Goal: Task Accomplishment & Management: Use online tool/utility

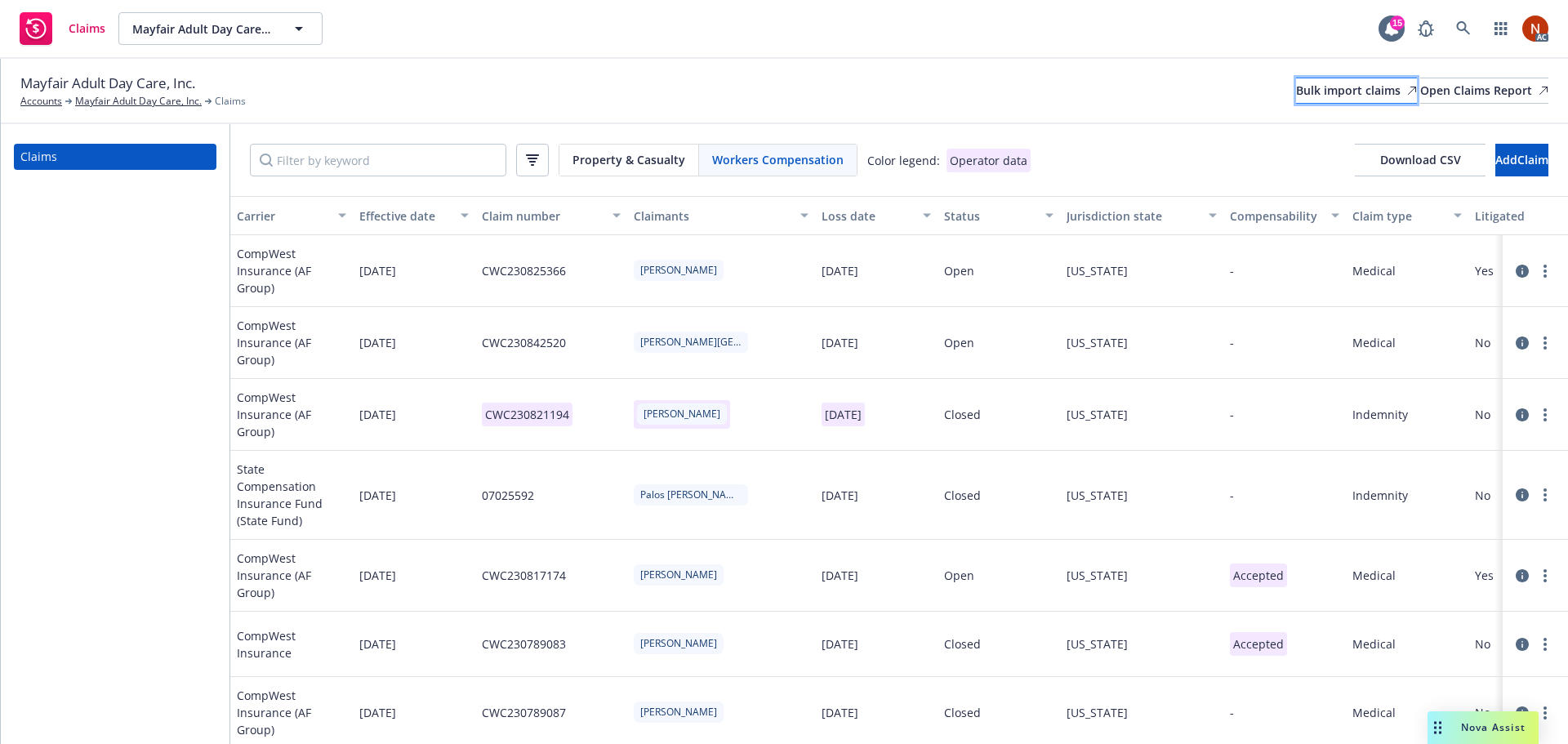
click at [1296, 85] on div "Bulk import claims" at bounding box center [1356, 91] width 121 height 25
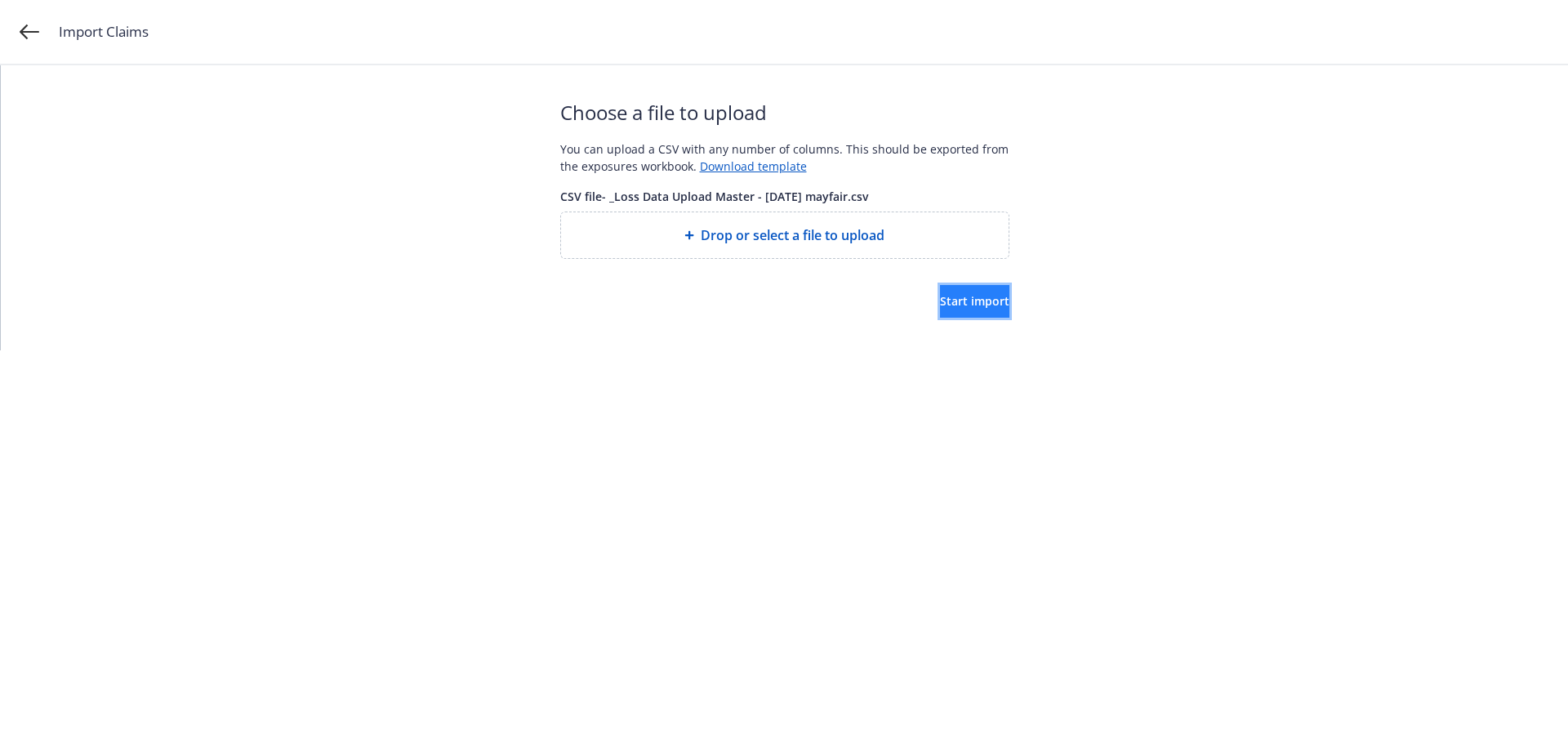
click at [940, 297] on span "Start import" at bounding box center [974, 300] width 69 height 15
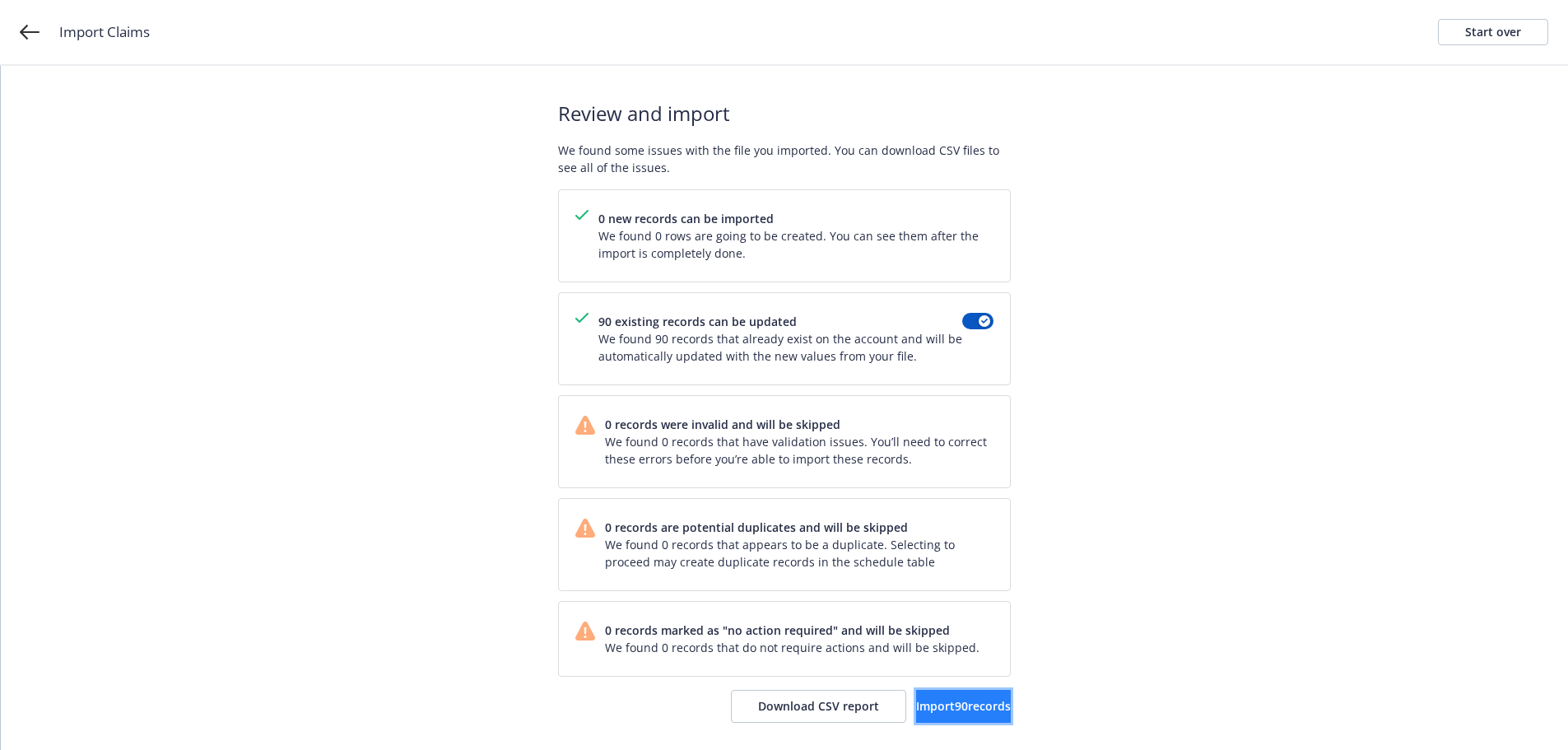
click at [954, 710] on span "Import 90 records" at bounding box center [963, 705] width 95 height 15
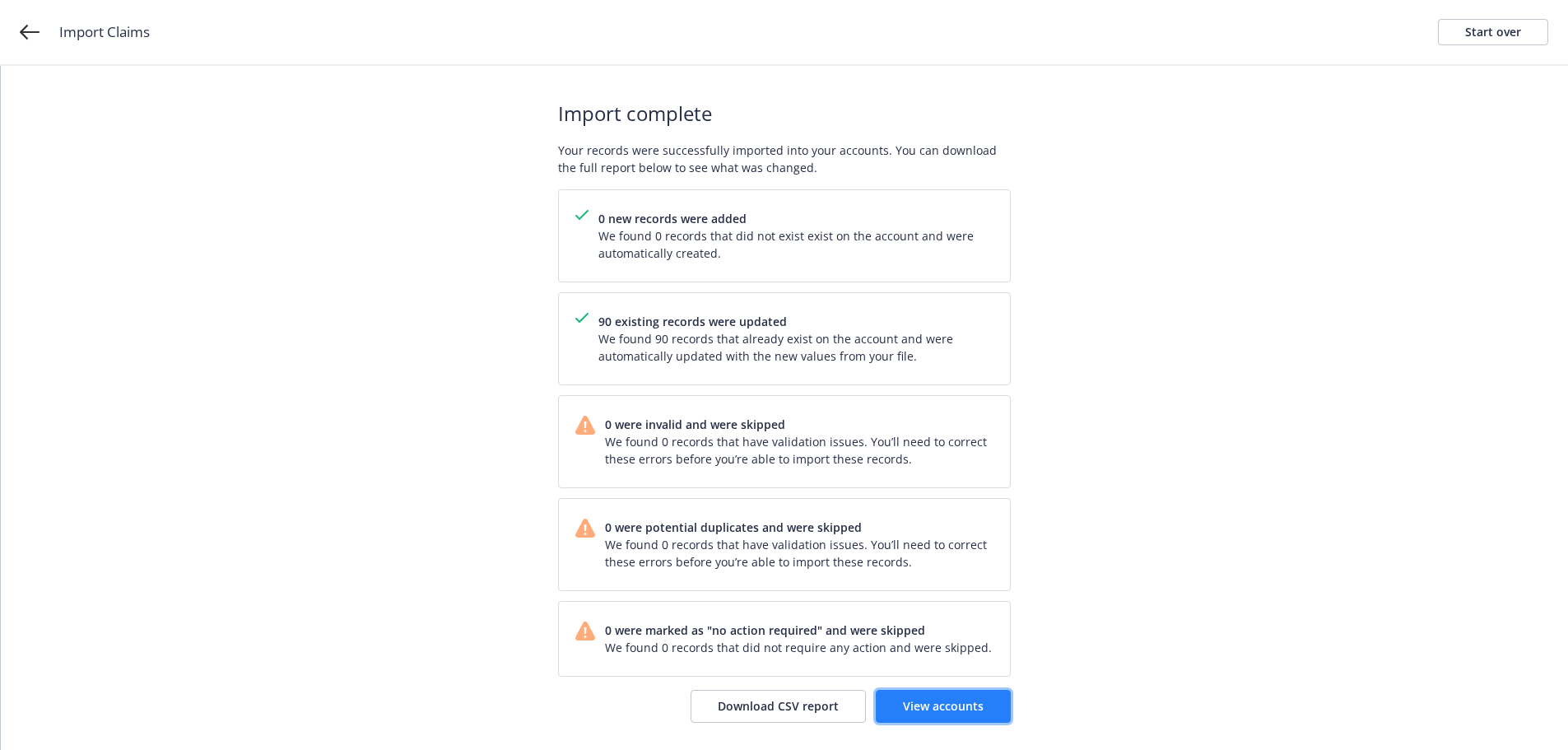
click at [955, 707] on span "View accounts" at bounding box center [943, 705] width 81 height 15
